Goal: Communication & Community: Connect with others

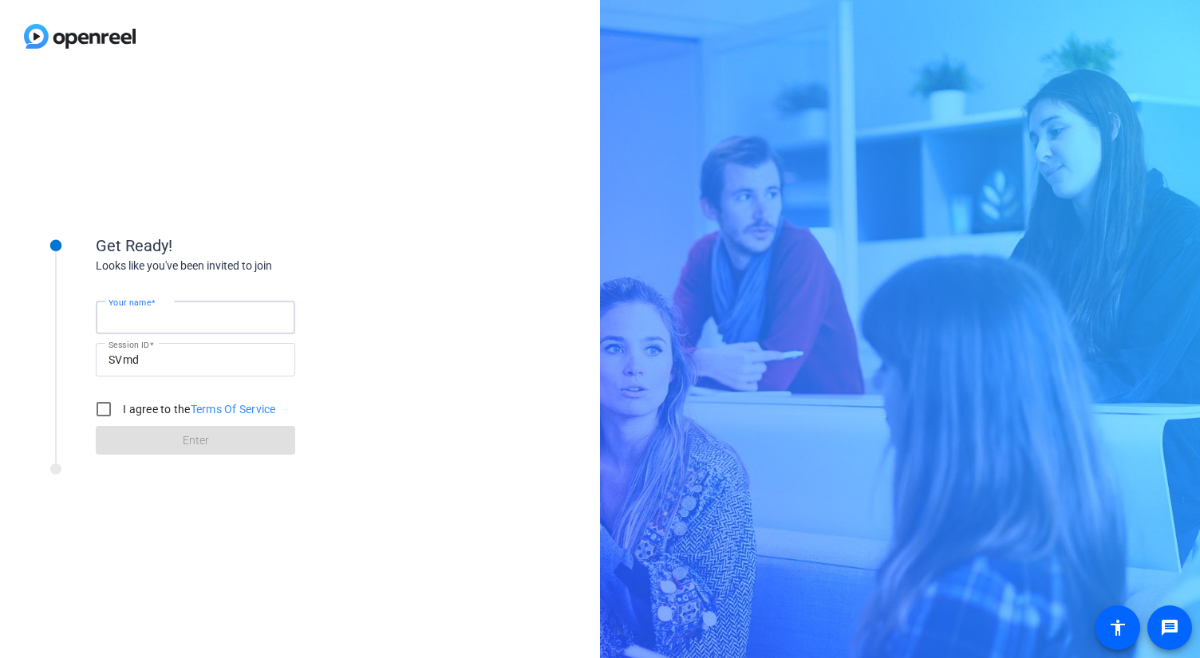
click at [180, 323] on input "Your name" at bounding box center [196, 317] width 174 height 19
type input "[PERSON_NAME]"
click at [104, 410] on input "I agree to the Terms Of Service" at bounding box center [104, 409] width 32 height 32
checkbox input "true"
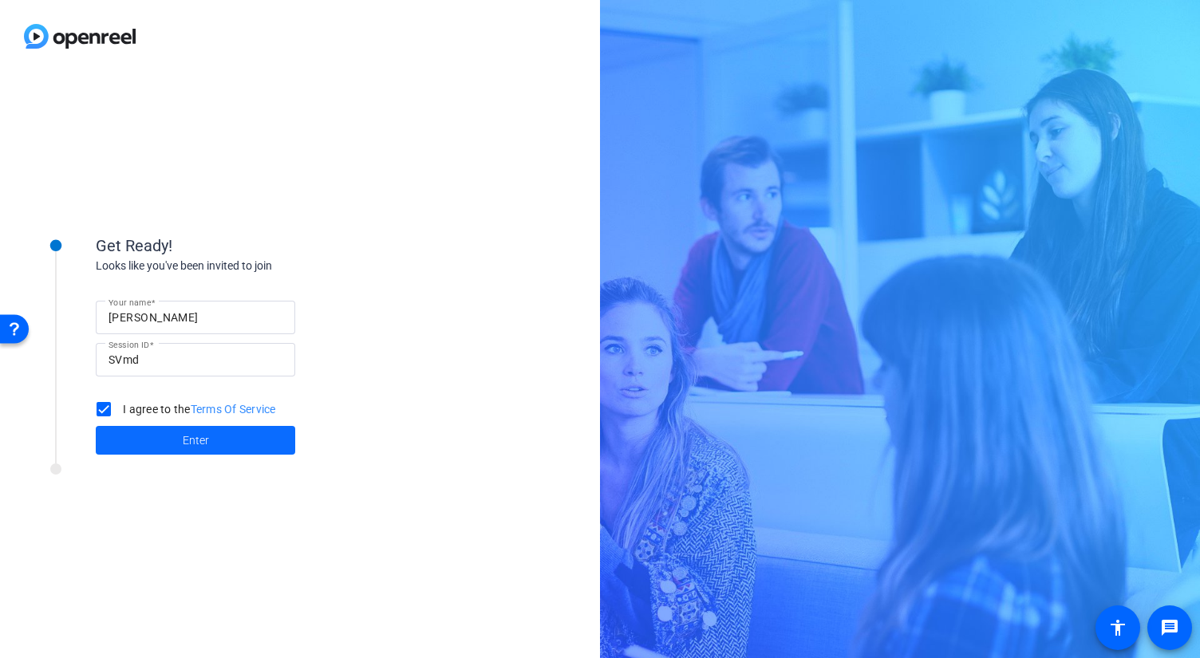
click at [139, 432] on span at bounding box center [196, 440] width 200 height 38
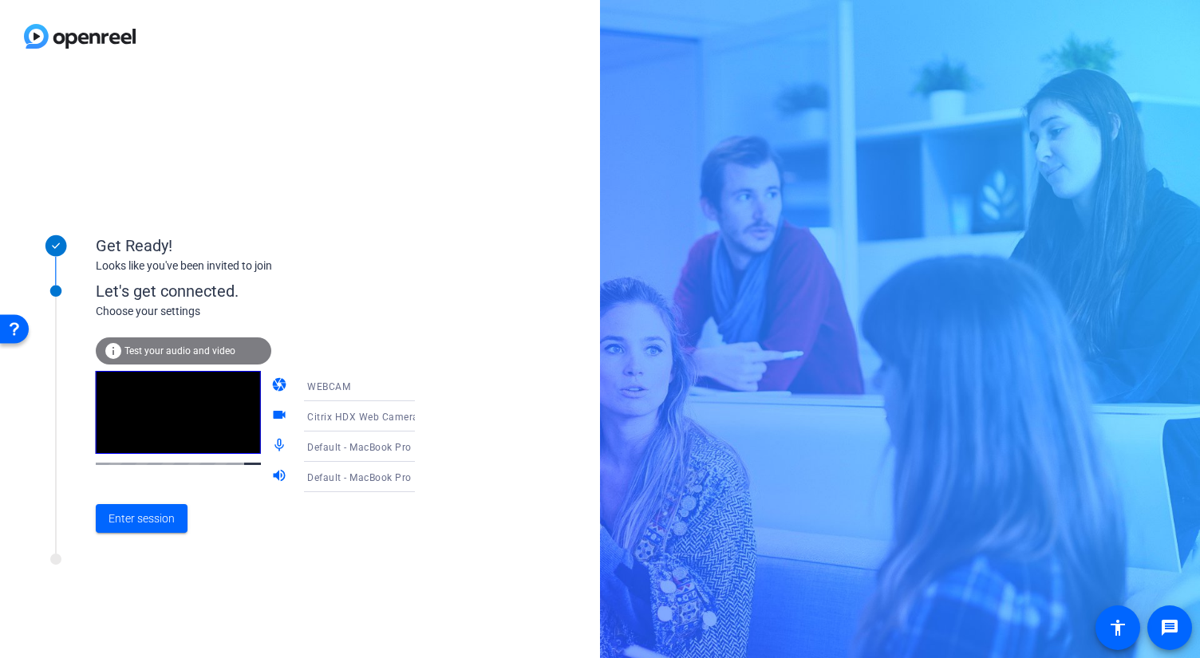
click at [186, 354] on span "Test your audio and video" at bounding box center [180, 351] width 111 height 11
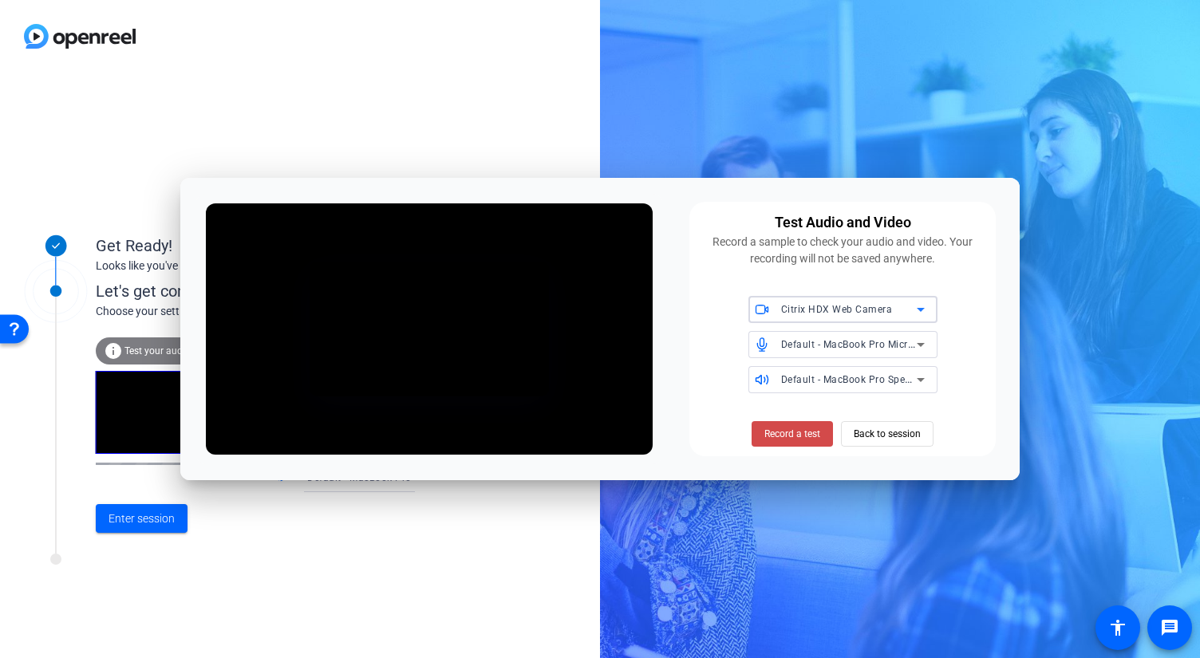
click at [0, 0] on span at bounding box center [0, 0] width 0 height 0
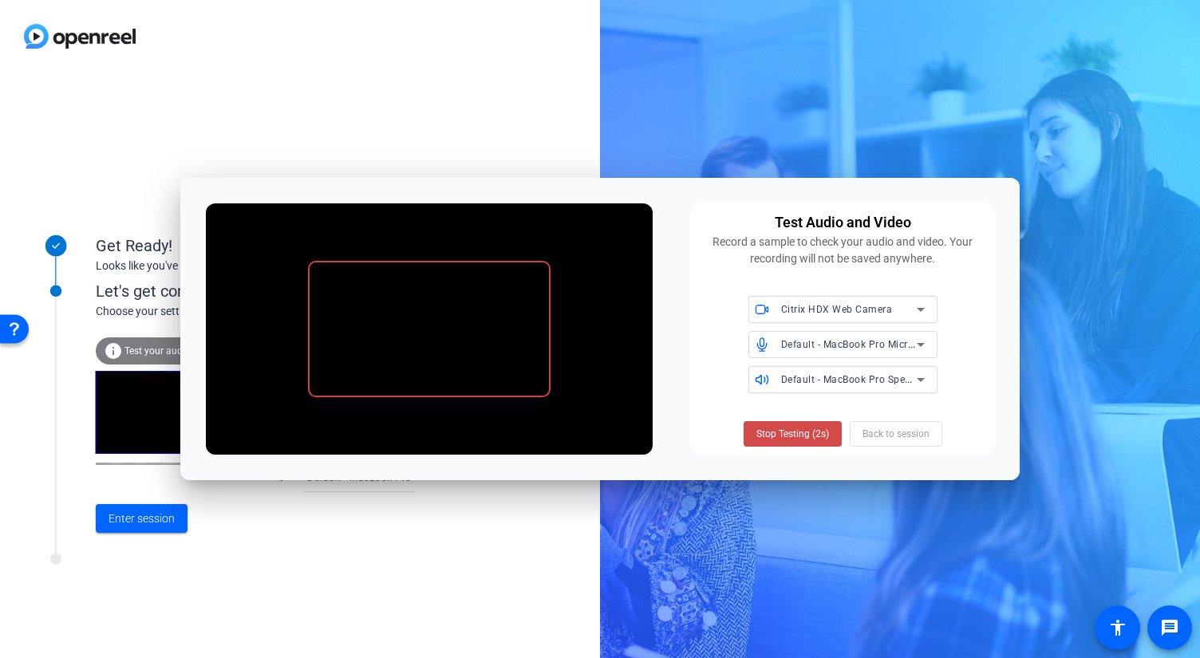
click at [0, 0] on span "Stop Testing (2s)" at bounding box center [0, 0] width 0 height 0
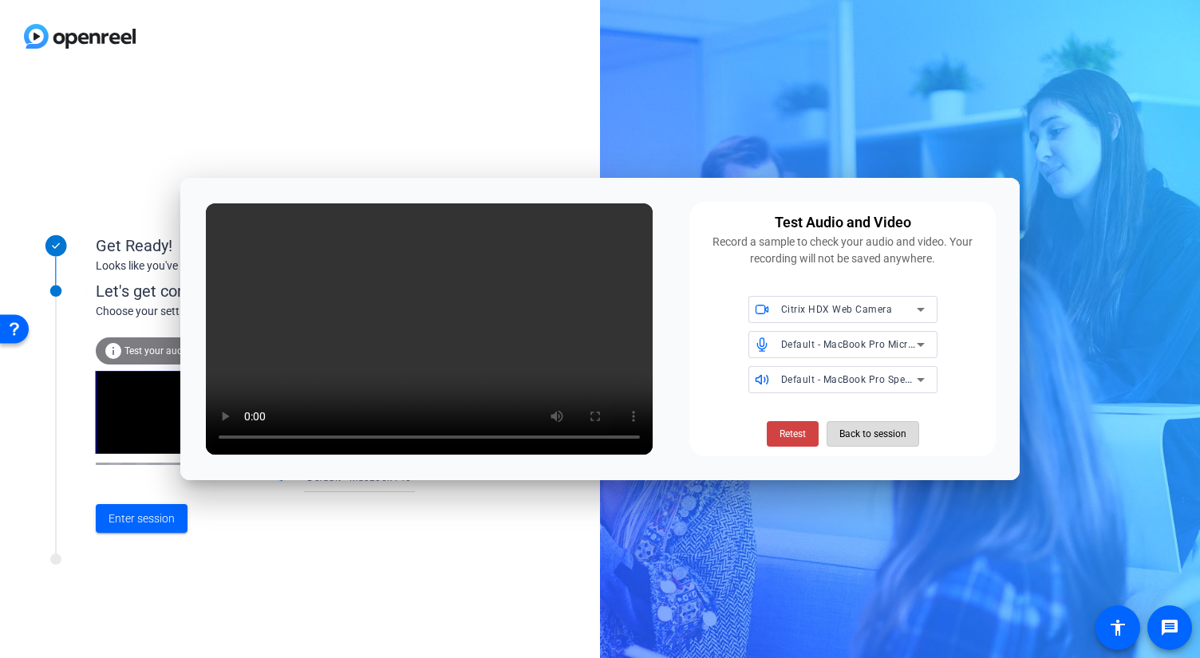
click at [876, 432] on span "Back to session" at bounding box center [873, 434] width 67 height 30
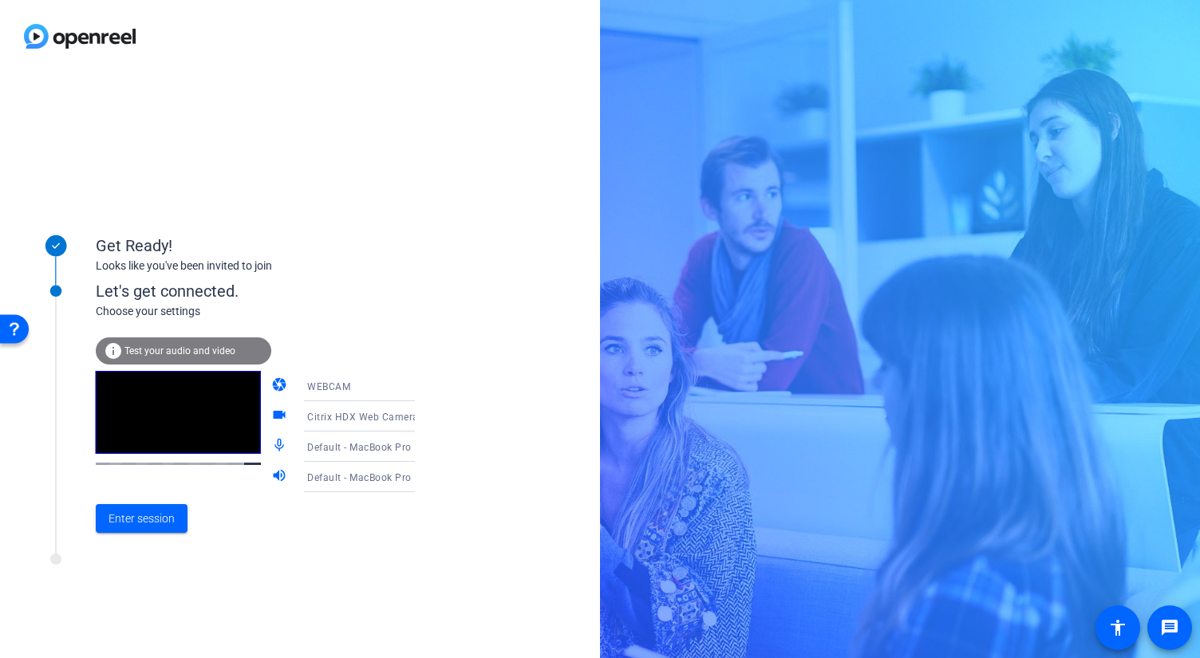
click at [421, 453] on icon at bounding box center [430, 446] width 19 height 19
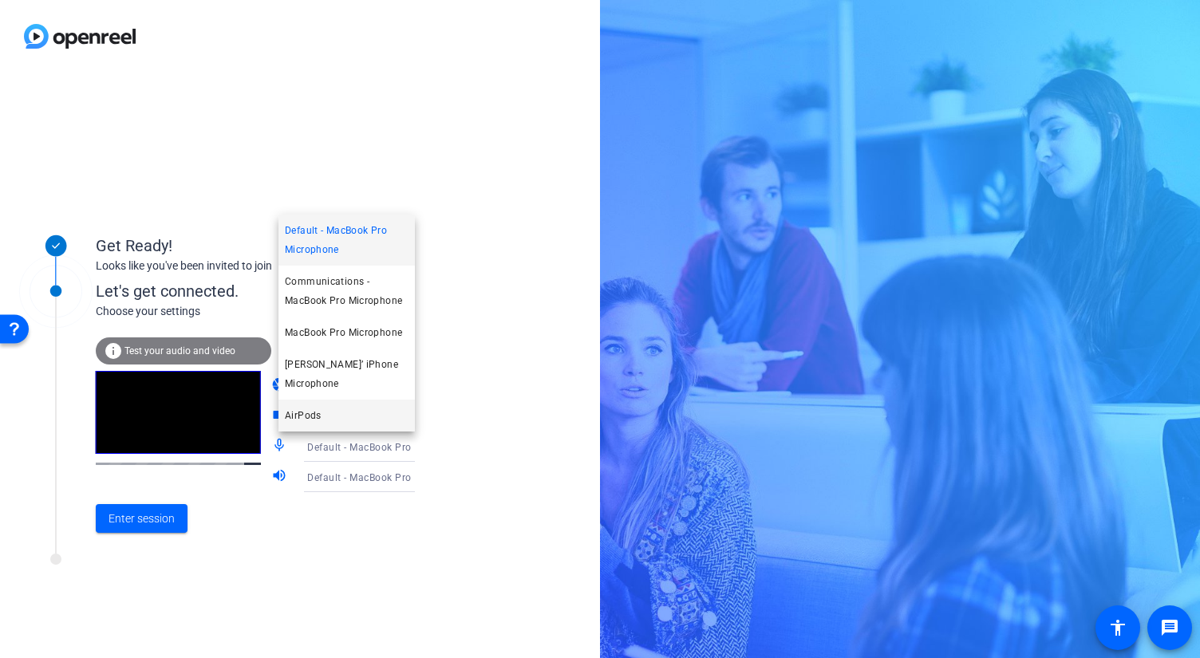
click at [378, 425] on mat-option "AirPods" at bounding box center [347, 416] width 136 height 32
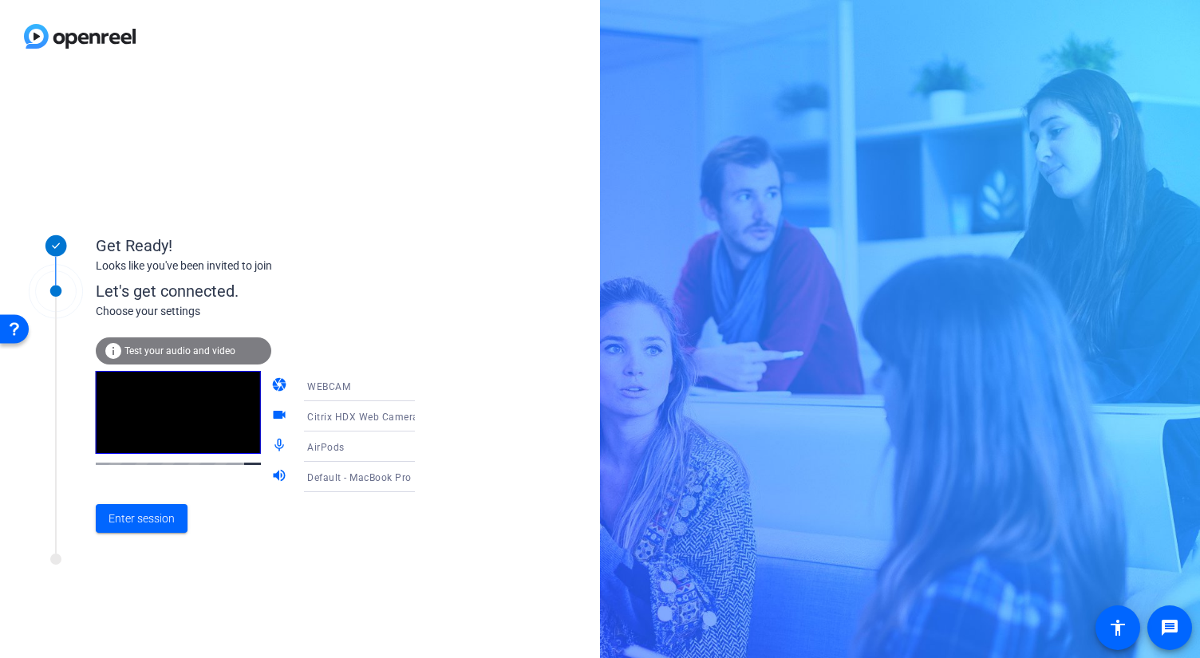
click at [184, 357] on div "info Test your audio and video" at bounding box center [184, 351] width 176 height 27
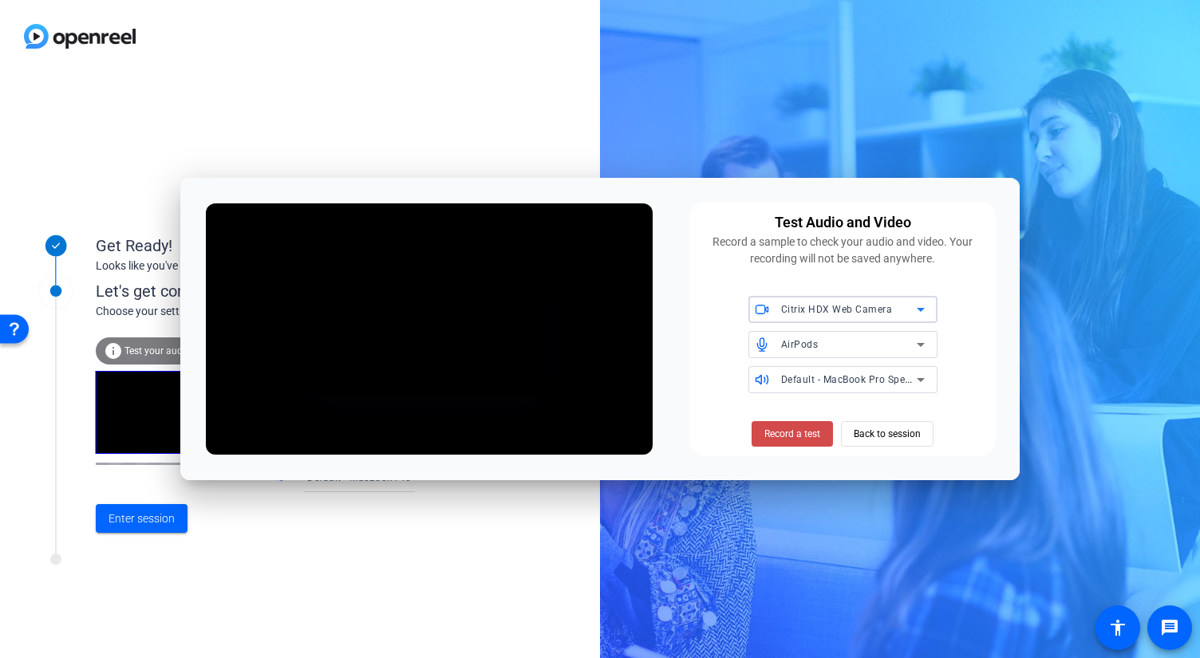
click at [801, 440] on span "Record a test" at bounding box center [793, 434] width 56 height 14
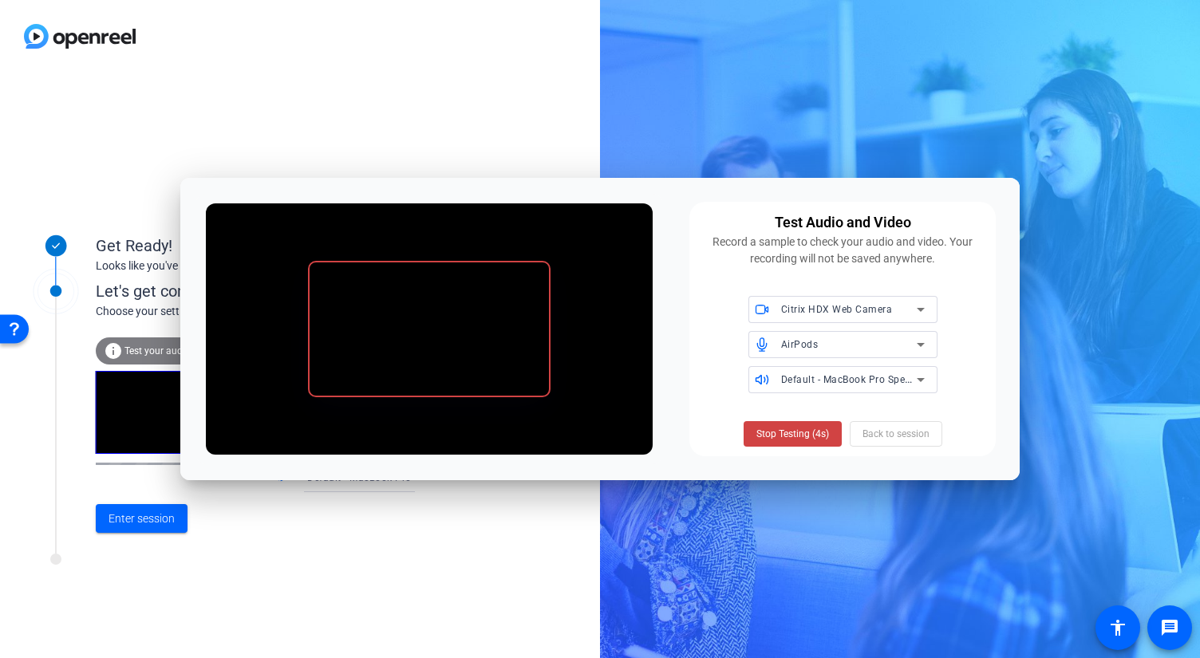
click at [258, 97] on span "Default - MacBook Pro Speakers" at bounding box center [253, 93] width 10 height 10
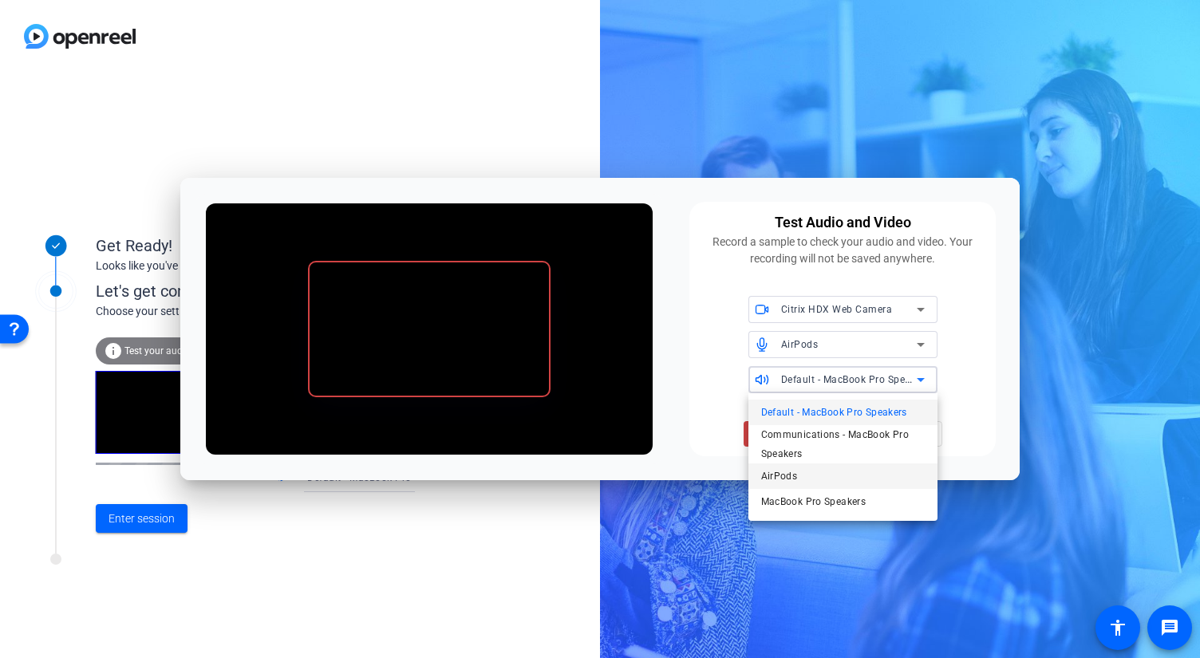
click at [834, 485] on mat-option "AirPods" at bounding box center [843, 477] width 189 height 26
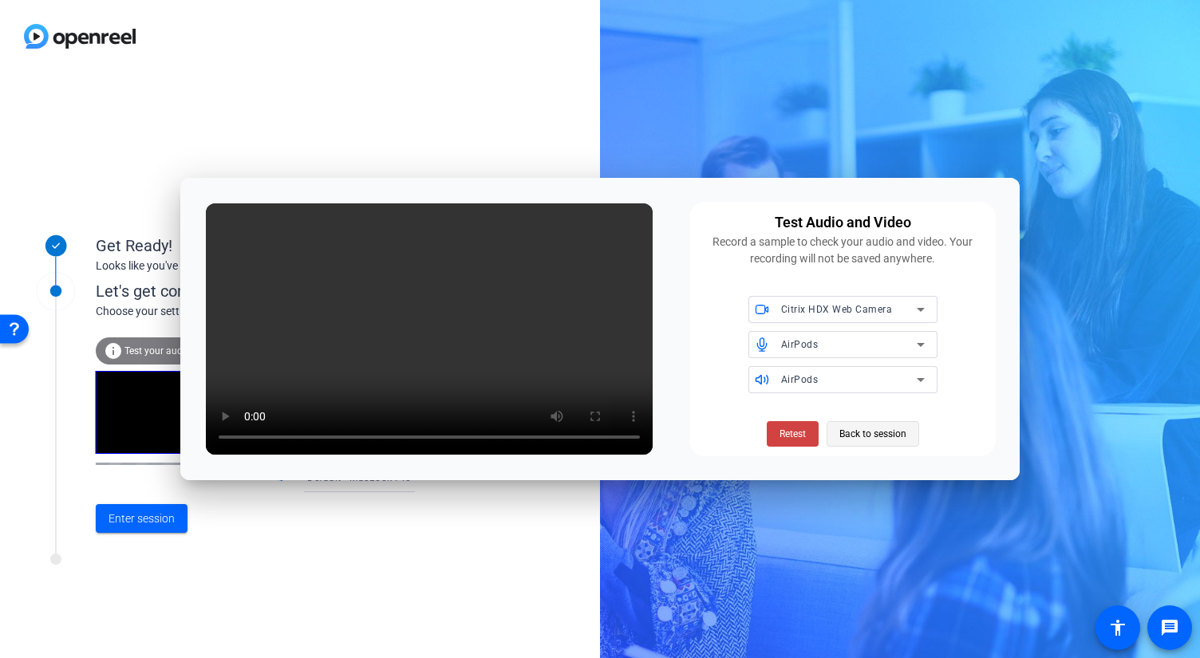
click at [877, 439] on span "Back to session" at bounding box center [873, 434] width 67 height 30
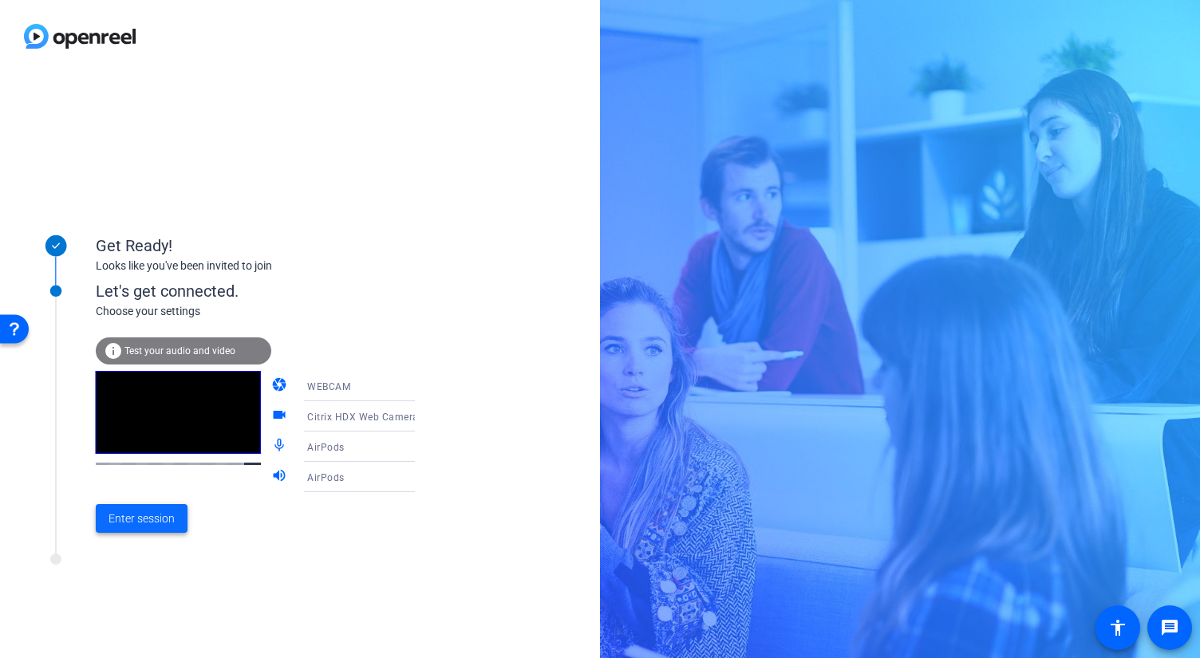
click at [164, 527] on span "Enter session" at bounding box center [142, 519] width 66 height 17
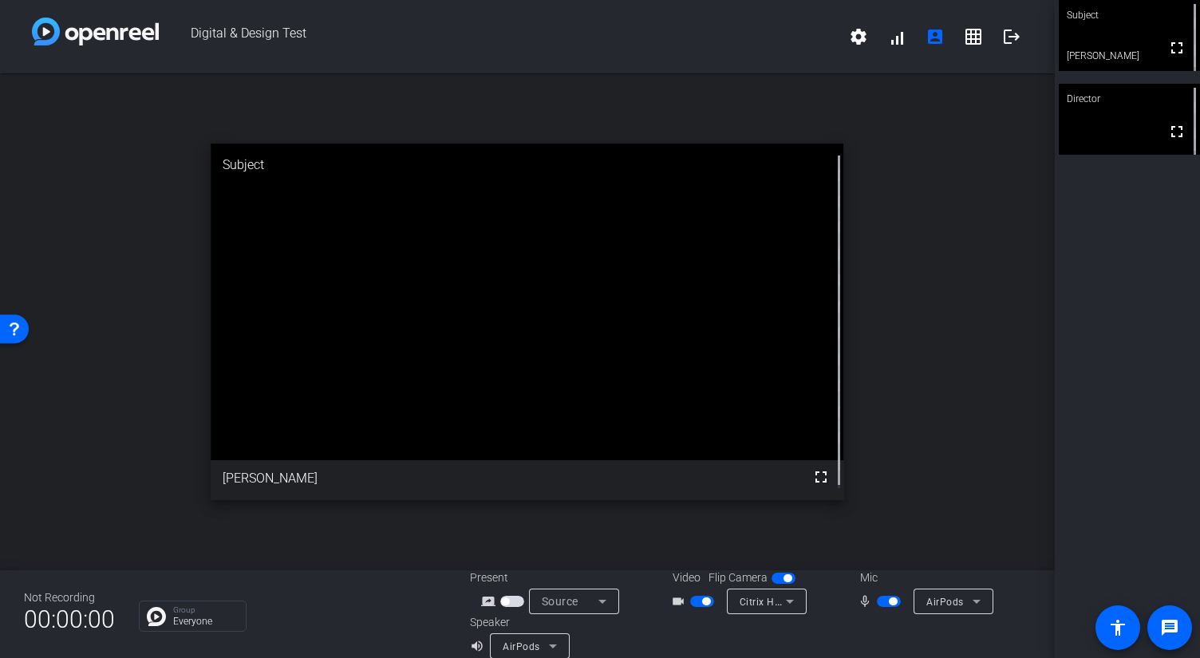
click at [502, 603] on span "button" at bounding box center [505, 602] width 8 height 8
click at [943, 607] on span "AirPods" at bounding box center [946, 602] width 38 height 11
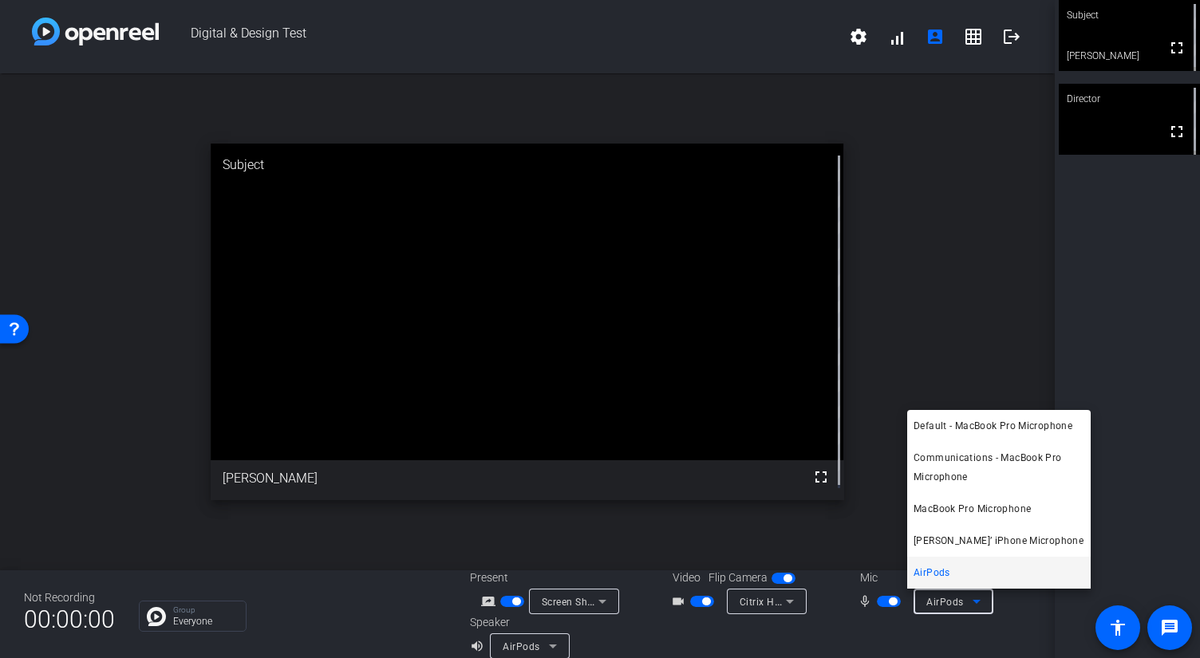
click at [943, 607] on div at bounding box center [600, 329] width 1200 height 658
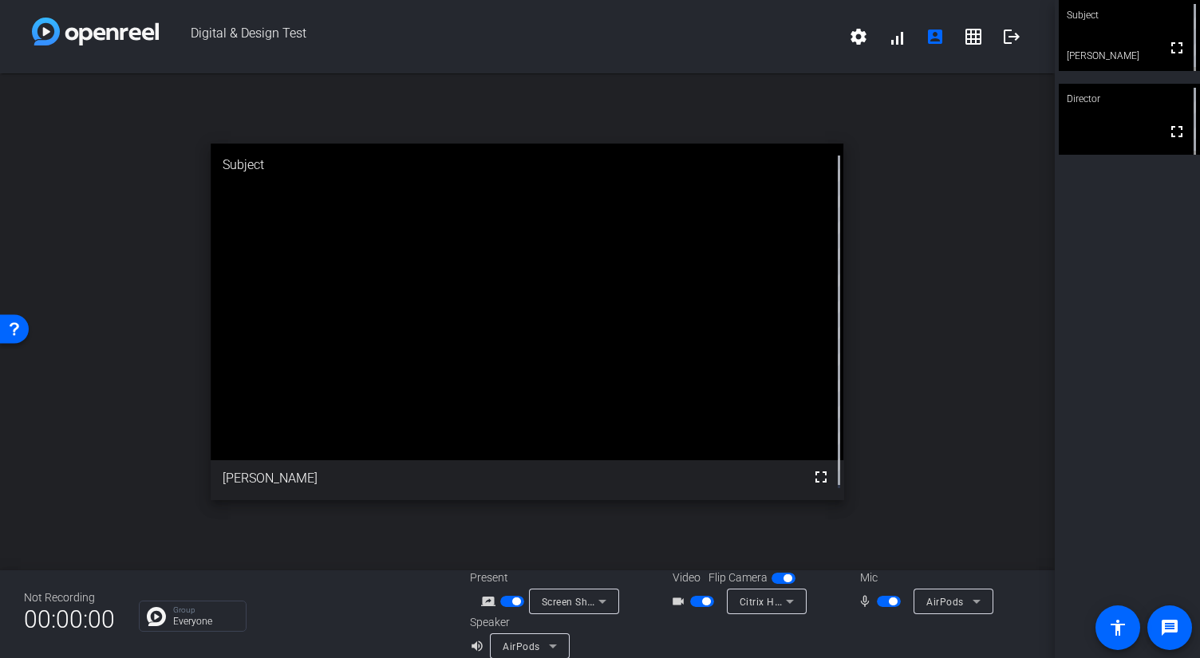
click at [763, 606] on span "Citrix HDX Web Camera" at bounding box center [796, 601] width 112 height 13
click at [763, 606] on div at bounding box center [600, 329] width 1200 height 658
click at [545, 643] on icon at bounding box center [553, 646] width 19 height 19
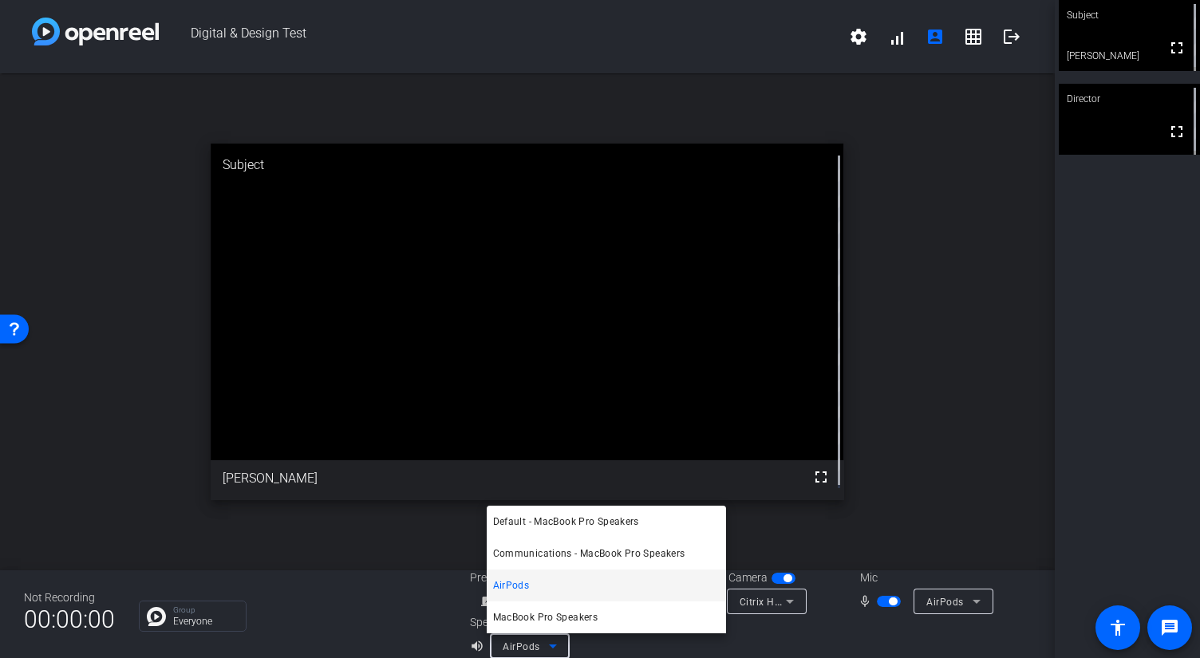
click at [545, 643] on div at bounding box center [600, 329] width 1200 height 658
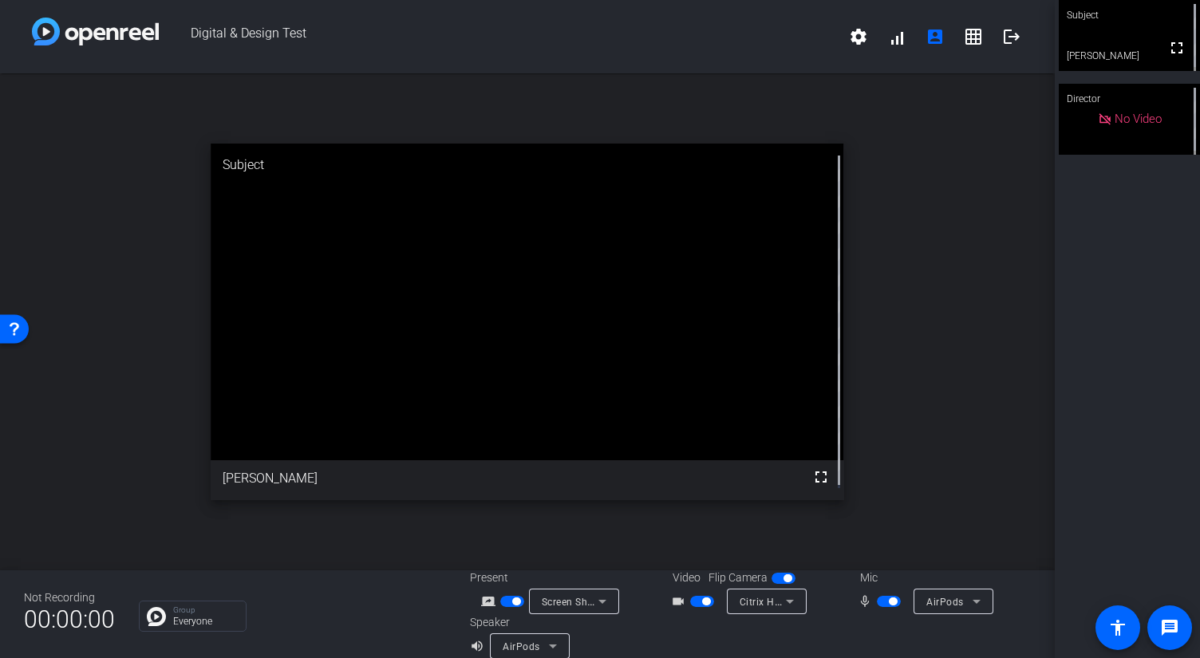
click at [945, 606] on span "AirPods" at bounding box center [946, 602] width 38 height 11
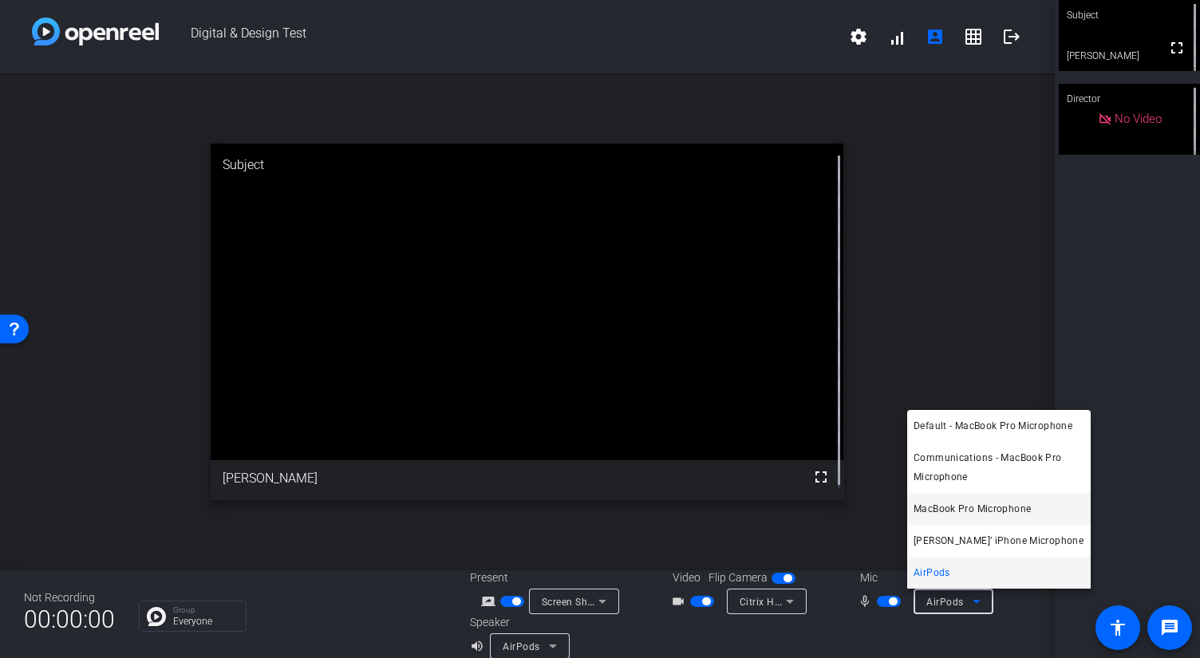
click at [961, 512] on span "MacBook Pro Microphone" at bounding box center [972, 509] width 117 height 19
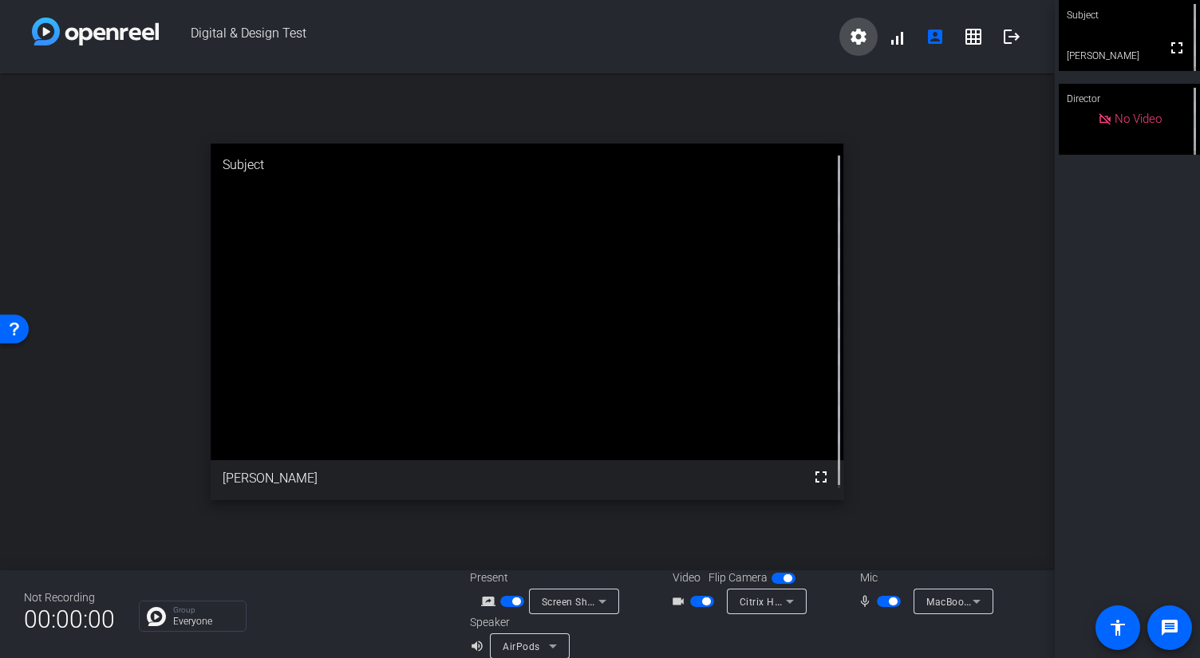
click at [852, 41] on mat-icon "settings" at bounding box center [858, 36] width 19 height 19
click at [852, 41] on div at bounding box center [600, 329] width 1200 height 658
click at [248, 386] on video at bounding box center [527, 302] width 633 height 317
